Goal: Find specific page/section

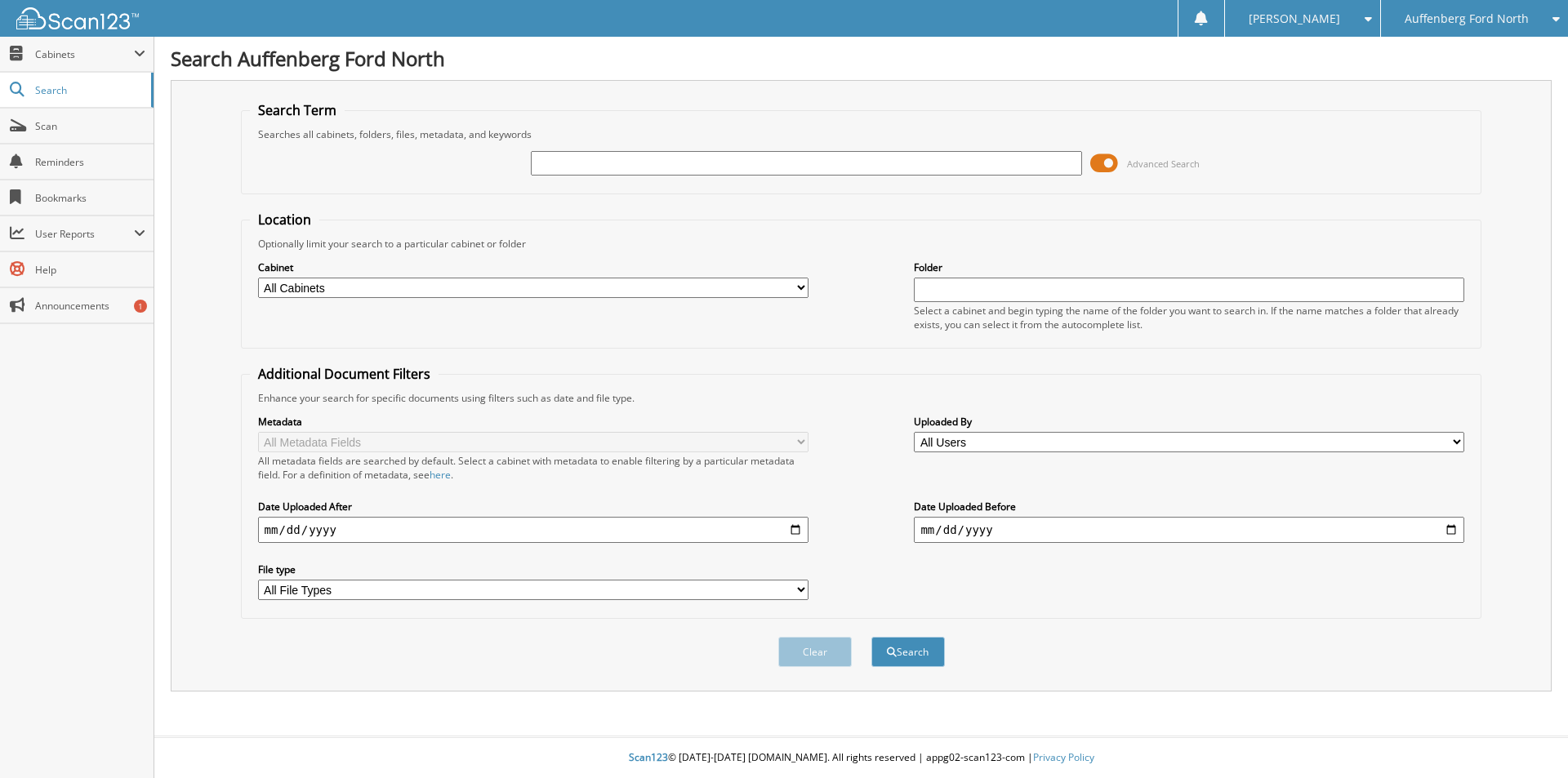
click at [618, 169] on input "text" at bounding box center [806, 164] width 551 height 24
type input "649833"
click at [871, 637] on button "Search" at bounding box center [908, 652] width 74 height 30
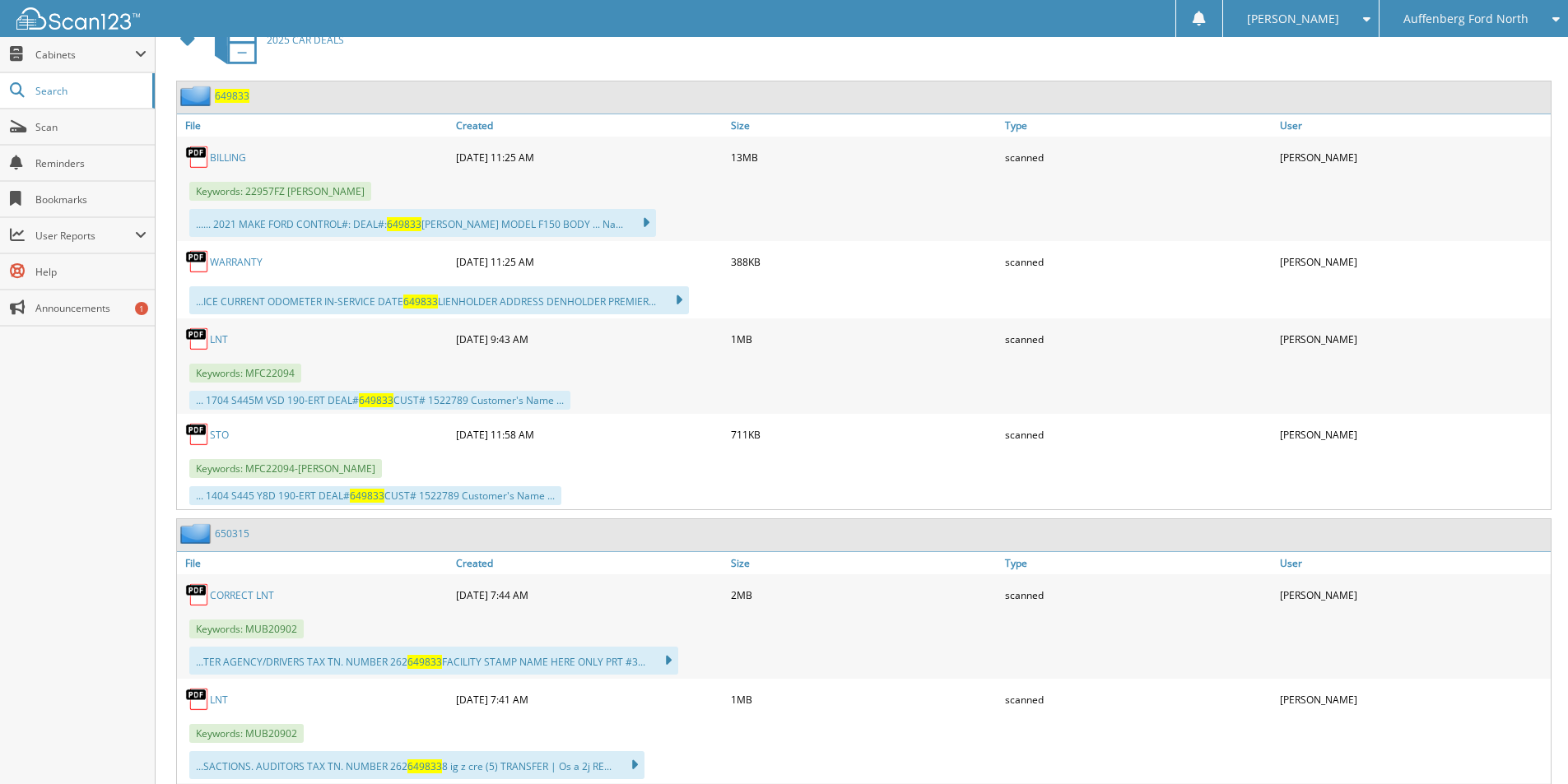
scroll to position [741, 0]
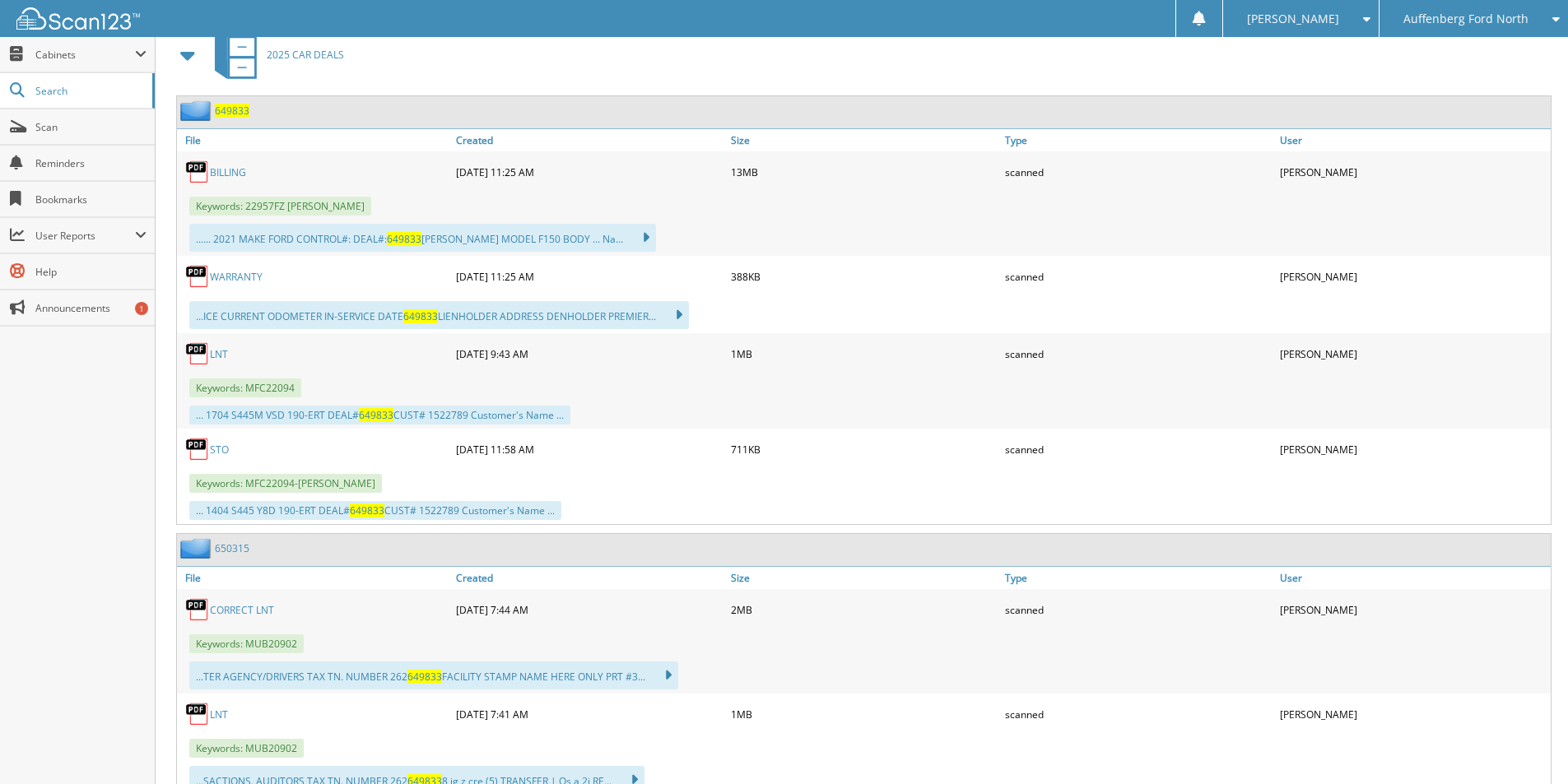
click at [217, 351] on link "LNT" at bounding box center [219, 354] width 18 height 14
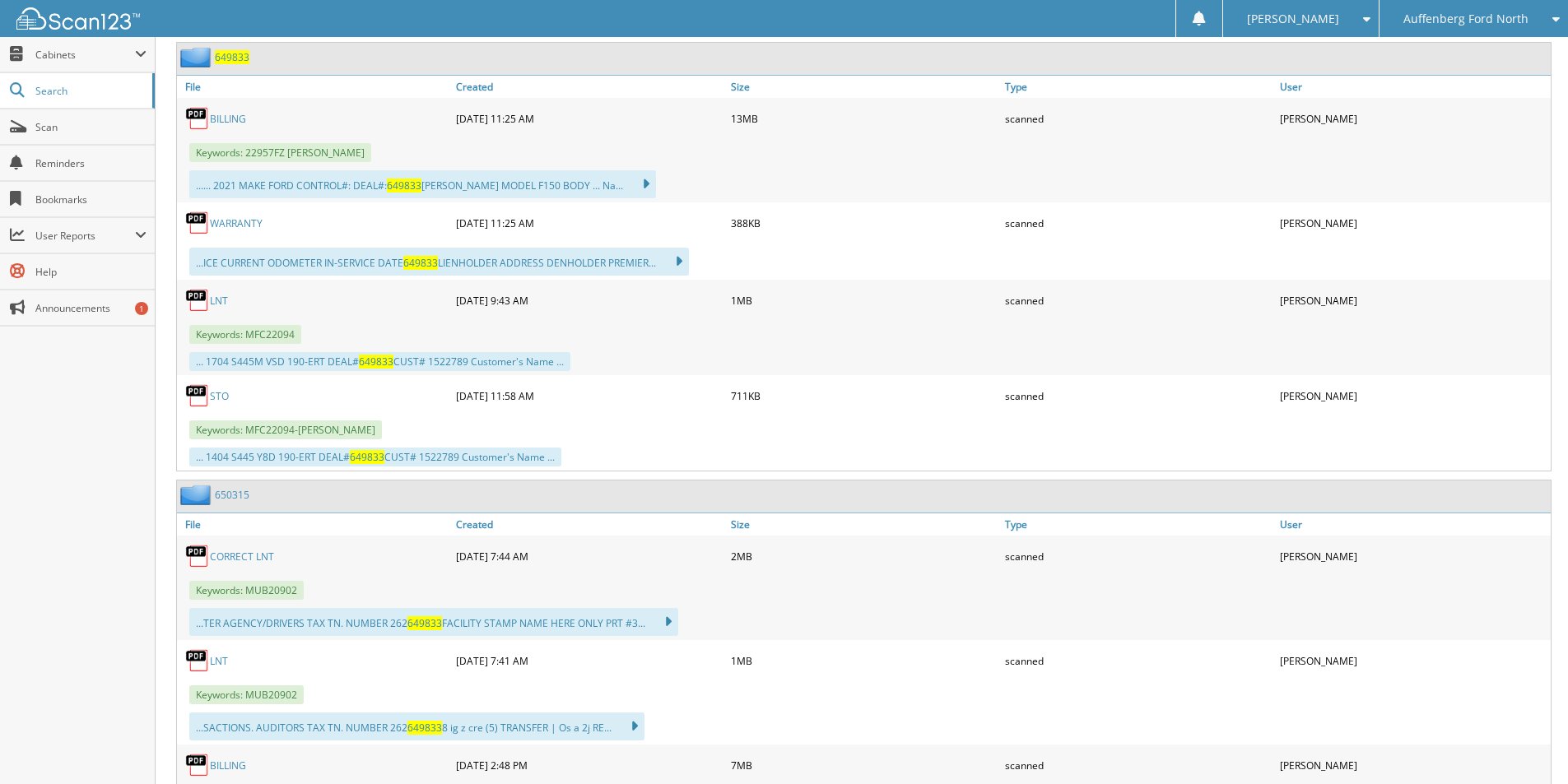
scroll to position [823, 0]
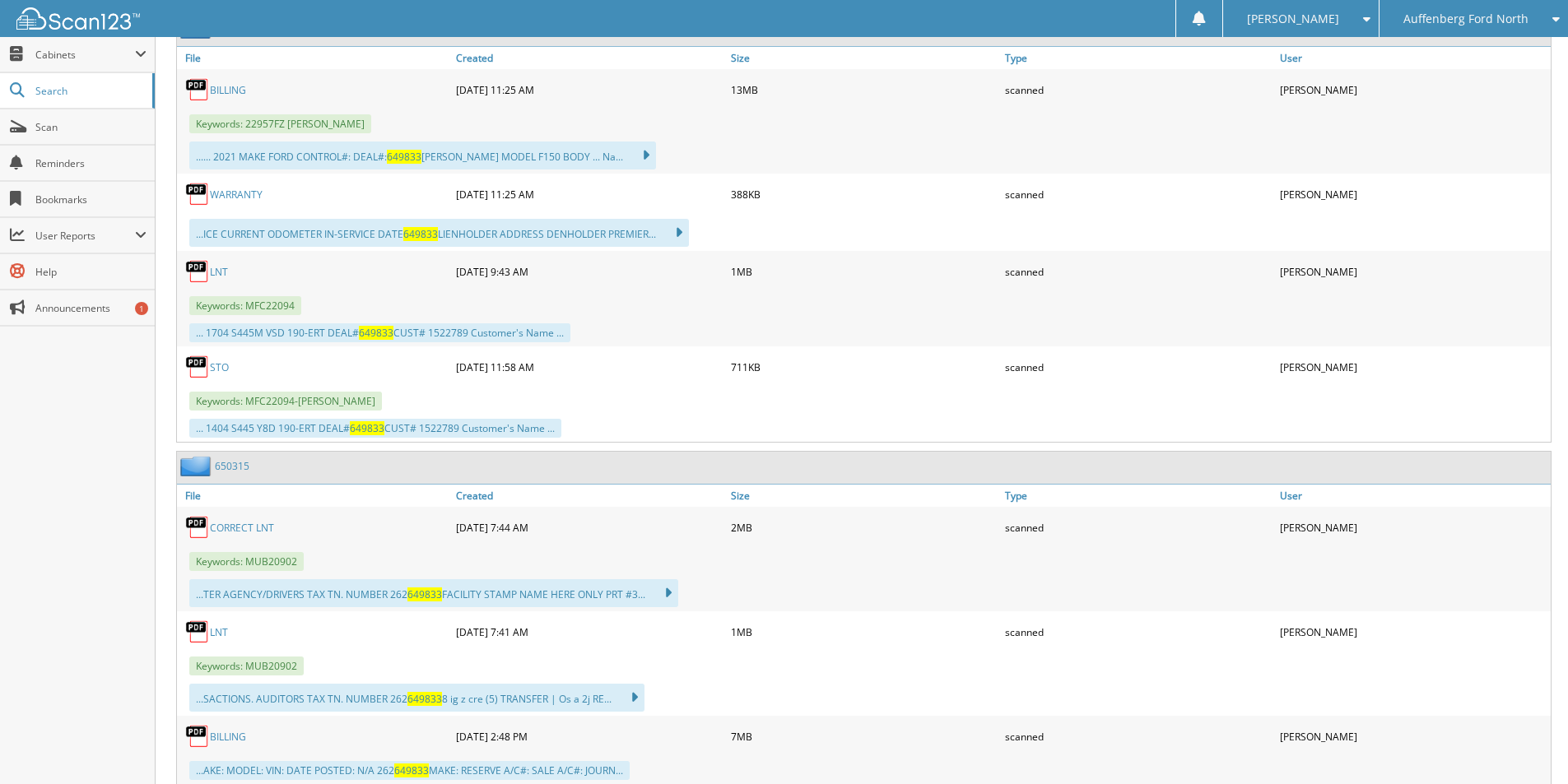
click at [211, 633] on link "LNT" at bounding box center [219, 632] width 18 height 14
click at [231, 94] on link "BILLING" at bounding box center [228, 90] width 36 height 14
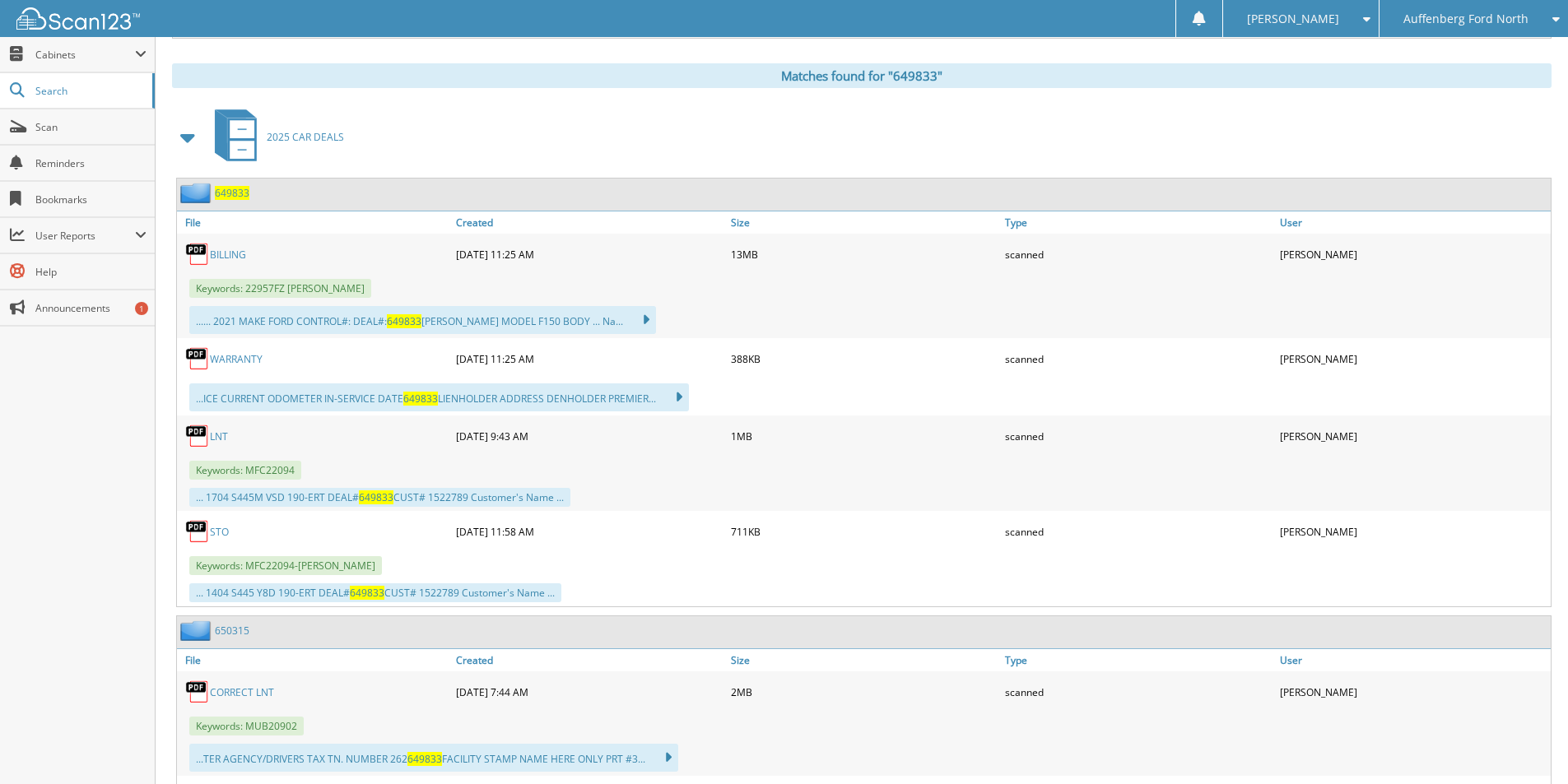
scroll to position [741, 0]
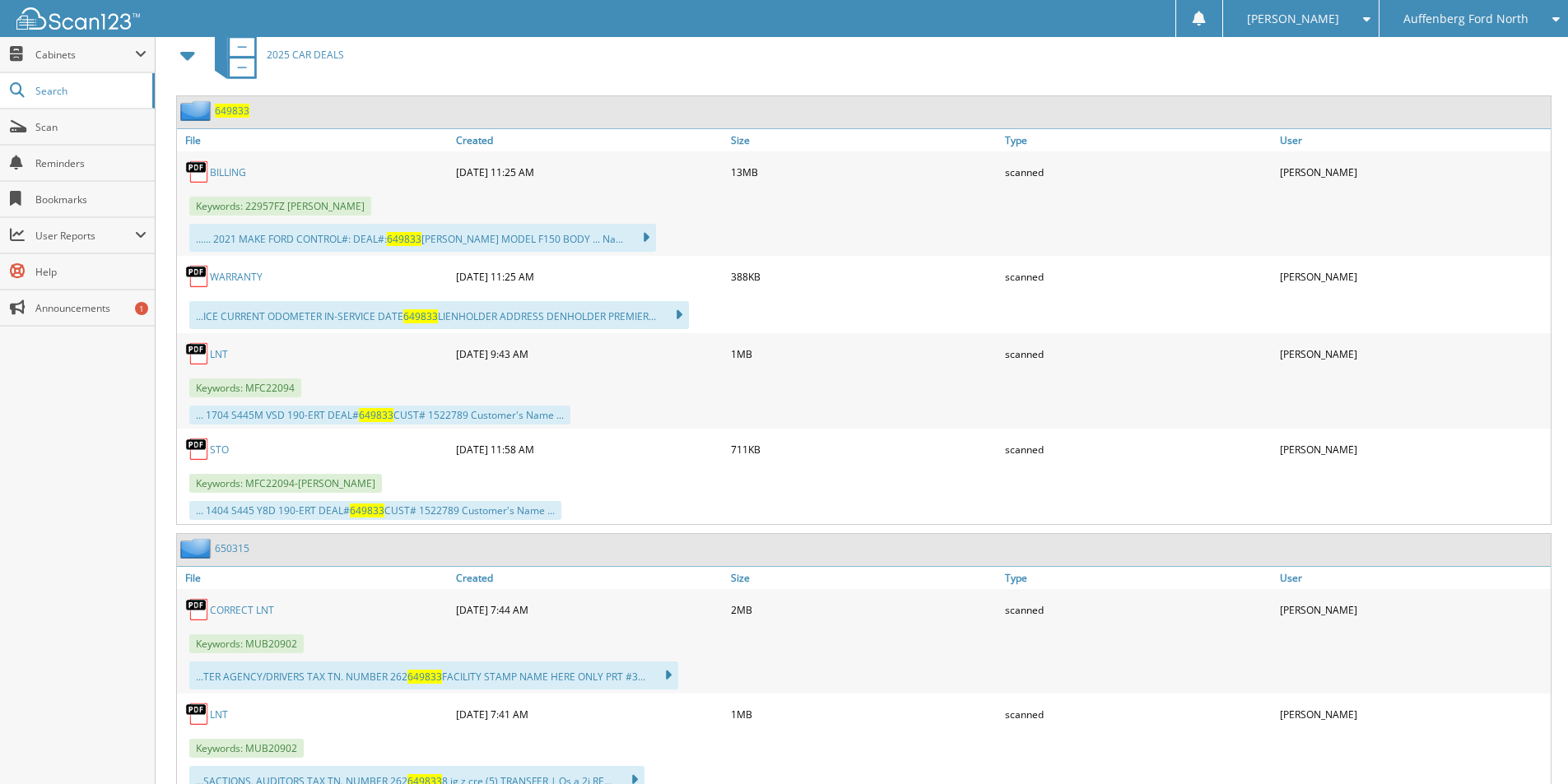
click at [215, 451] on link "STO" at bounding box center [220, 449] width 19 height 14
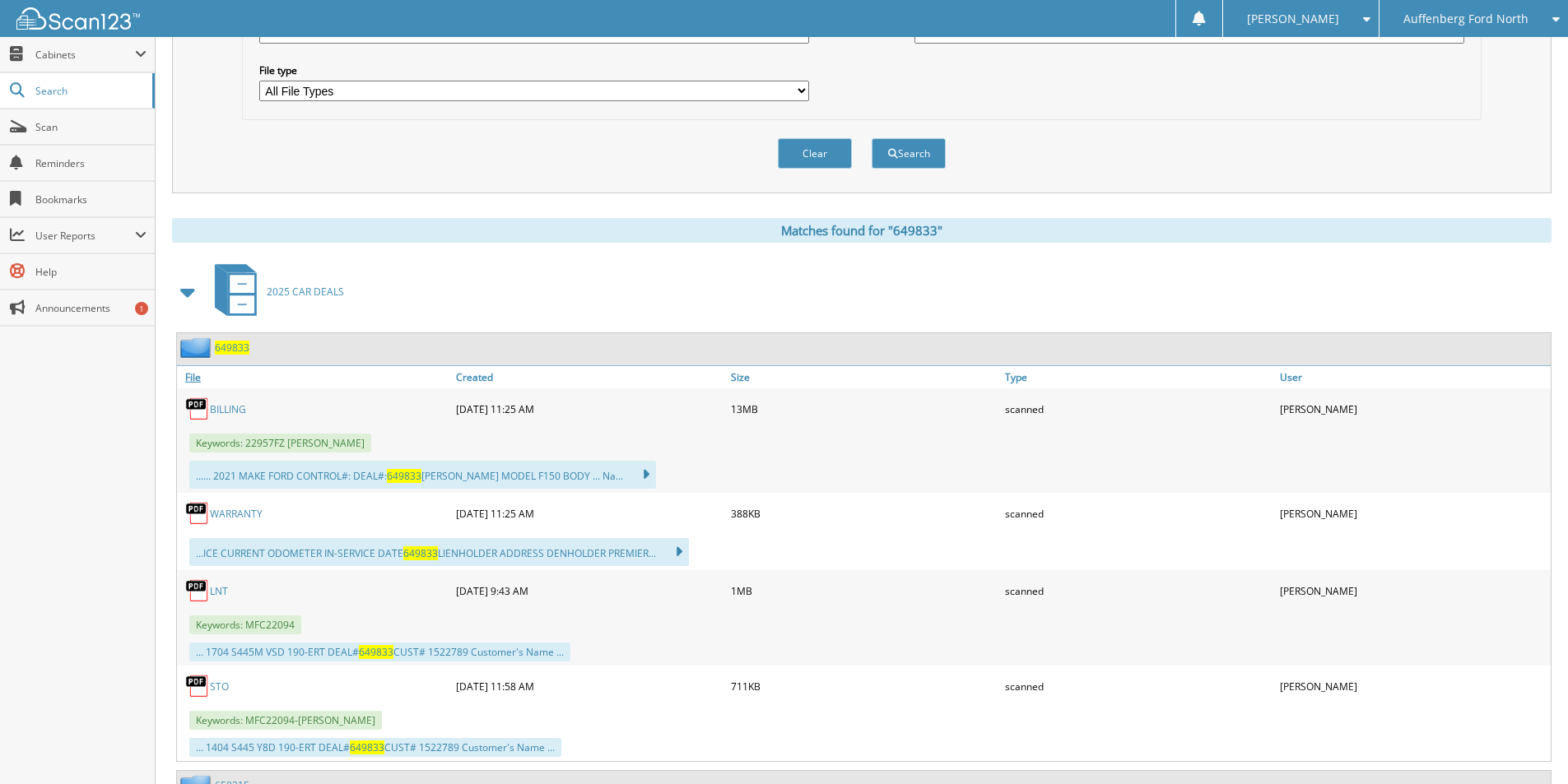
scroll to position [504, 0]
click at [231, 412] on link "BILLING" at bounding box center [228, 408] width 36 height 14
click at [49, 22] on img at bounding box center [77, 19] width 123 height 23
